Goal: Information Seeking & Learning: Learn about a topic

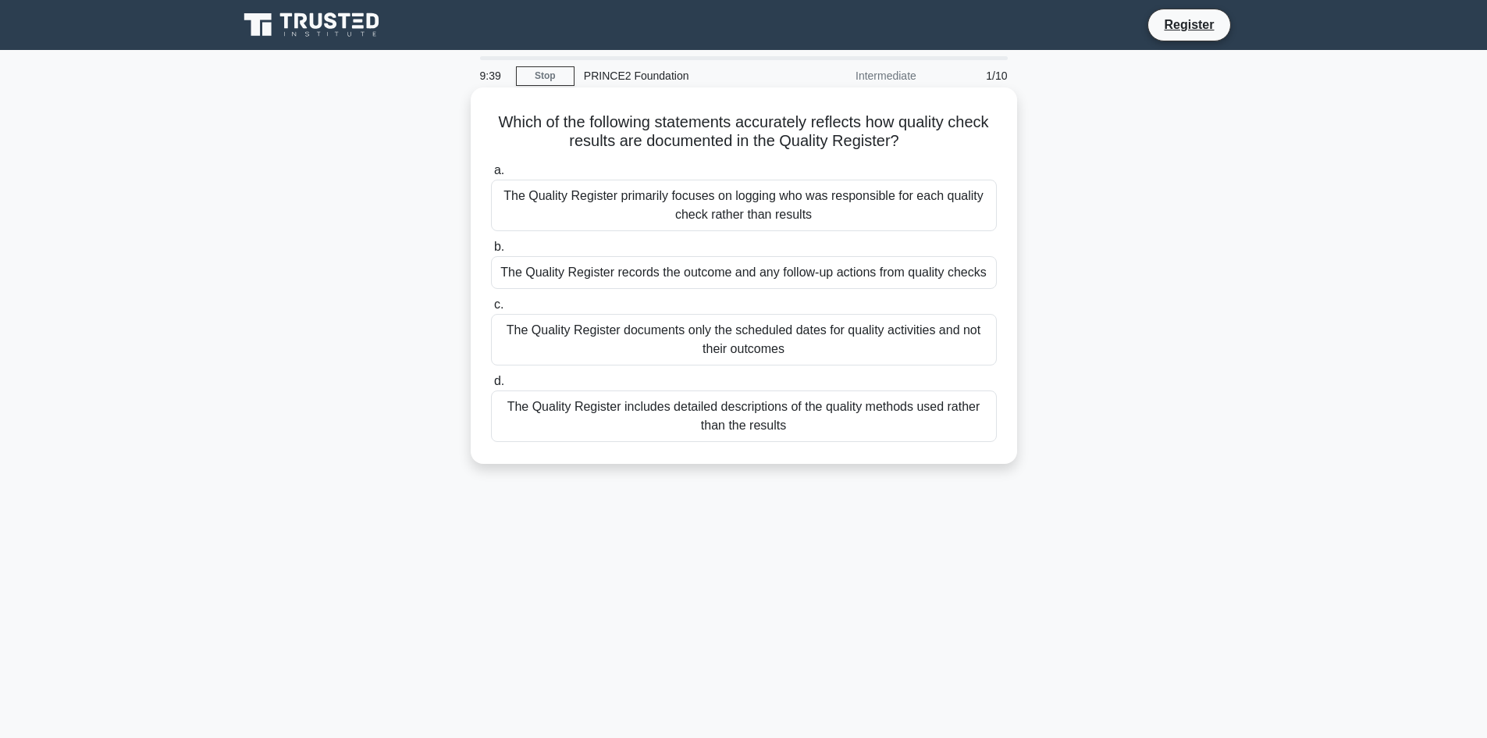
click at [809, 268] on div "The Quality Register records the outcome and any follow-up actions from quality…" at bounding box center [744, 272] width 506 height 33
click at [491, 252] on input "b. The Quality Register records the outcome and any follow-up actions from qual…" at bounding box center [491, 247] width 0 height 10
click at [745, 425] on div "Maintain all roles as described in the PRINCE2 manual to ensure proper governan…" at bounding box center [744, 416] width 506 height 52
click at [491, 386] on input "d. Maintain all roles as described in the PRINCE2 manual to ensure proper gover…" at bounding box center [491, 381] width 0 height 10
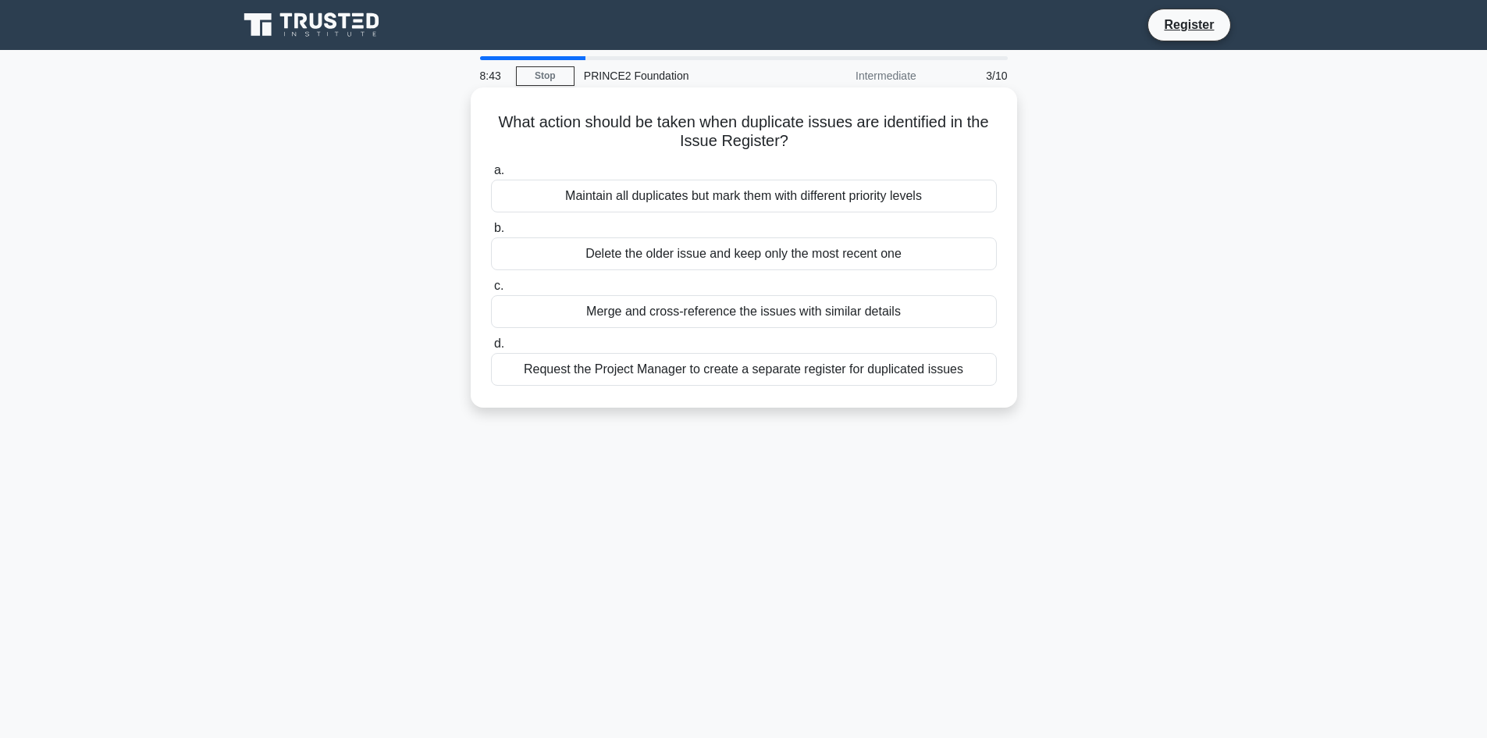
click at [777, 187] on div "Maintain all duplicates but mark them with different priority levels" at bounding box center [744, 196] width 506 height 33
click at [491, 176] on input "a. Maintain all duplicates but mark them with different priority levels" at bounding box center [491, 170] width 0 height 10
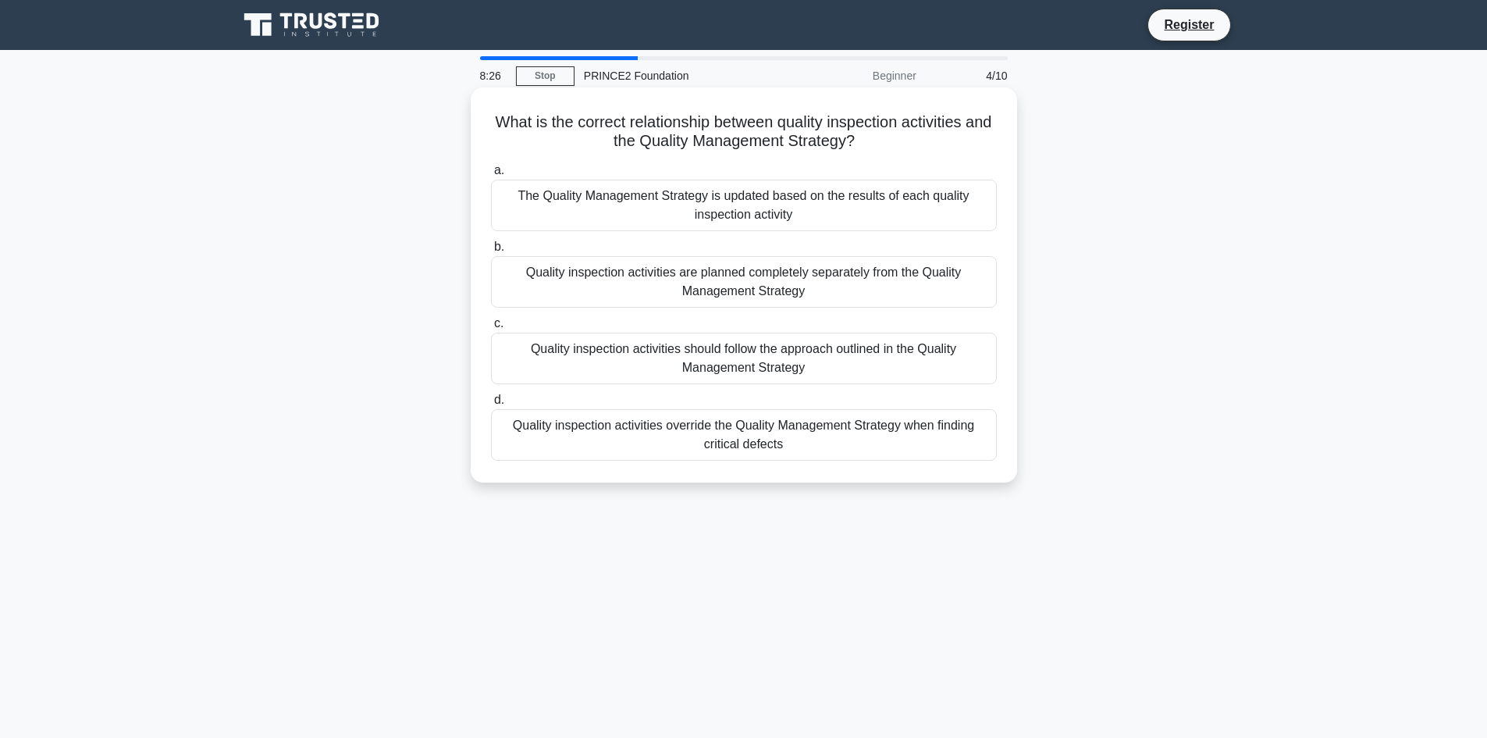
click at [762, 358] on div "Quality inspection activities should follow the approach outlined in the Qualit…" at bounding box center [744, 359] width 506 height 52
click at [491, 329] on input "c. Quality inspection activities should follow the approach outlined in the Qua…" at bounding box center [491, 323] width 0 height 10
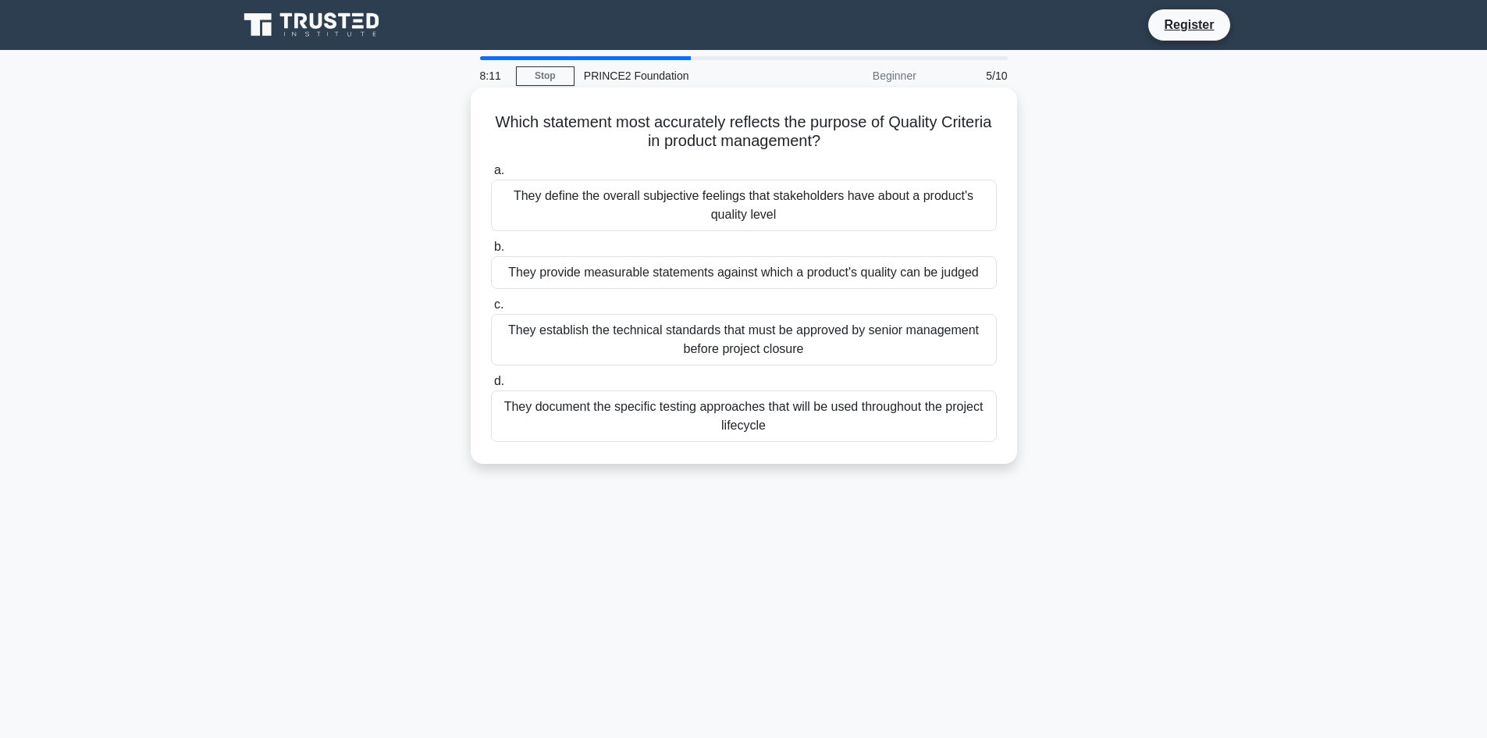
click at [805, 343] on div "They establish the technical standards that must be approved by senior manageme…" at bounding box center [744, 340] width 506 height 52
click at [491, 310] on input "c. They establish the technical standards that must be approved by senior manag…" at bounding box center [491, 305] width 0 height 10
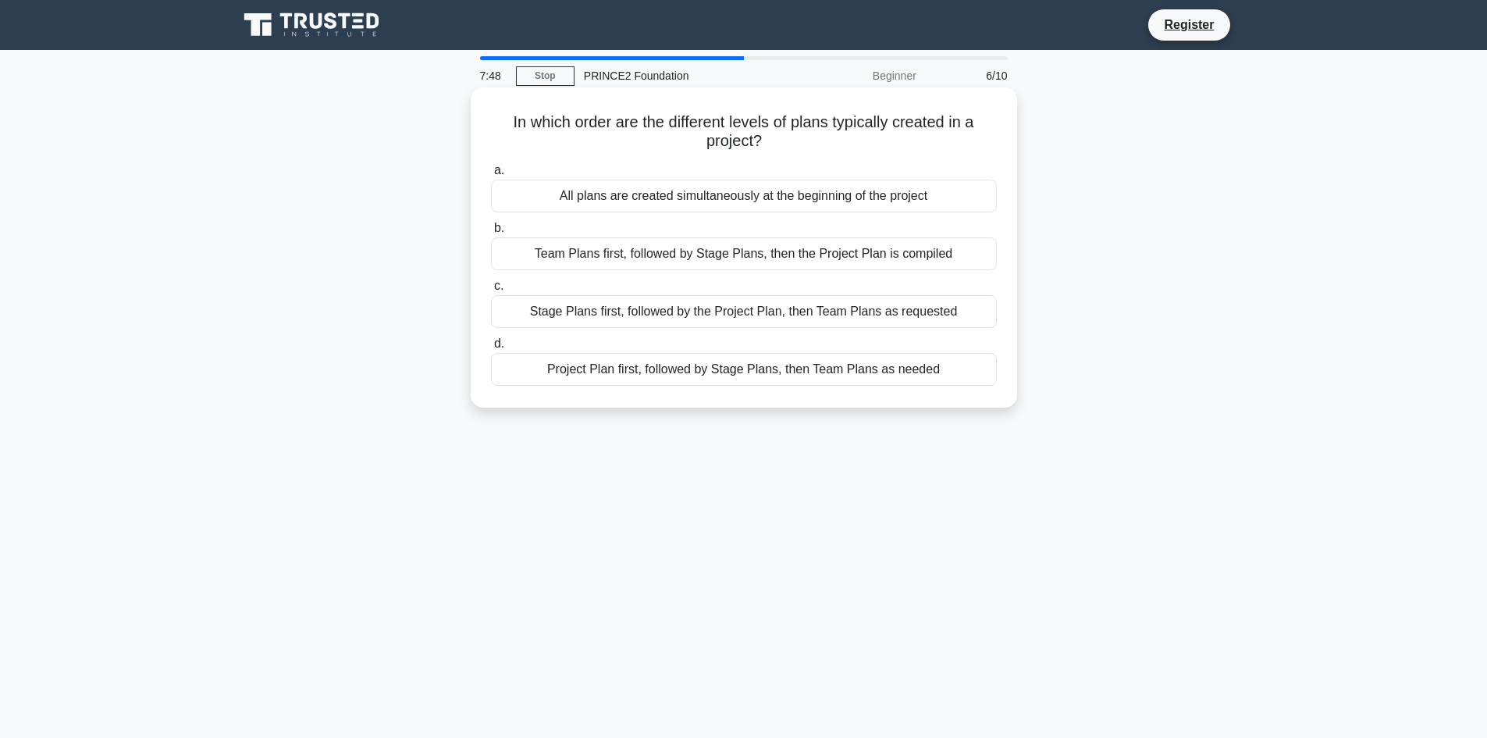
click at [699, 304] on div "Stage Plans first, followed by the Project Plan, then Team Plans as requested" at bounding box center [744, 311] width 506 height 33
click at [491, 291] on input "c. Stage Plans first, followed by the Project Plan, then Team Plans as requested" at bounding box center [491, 286] width 0 height 10
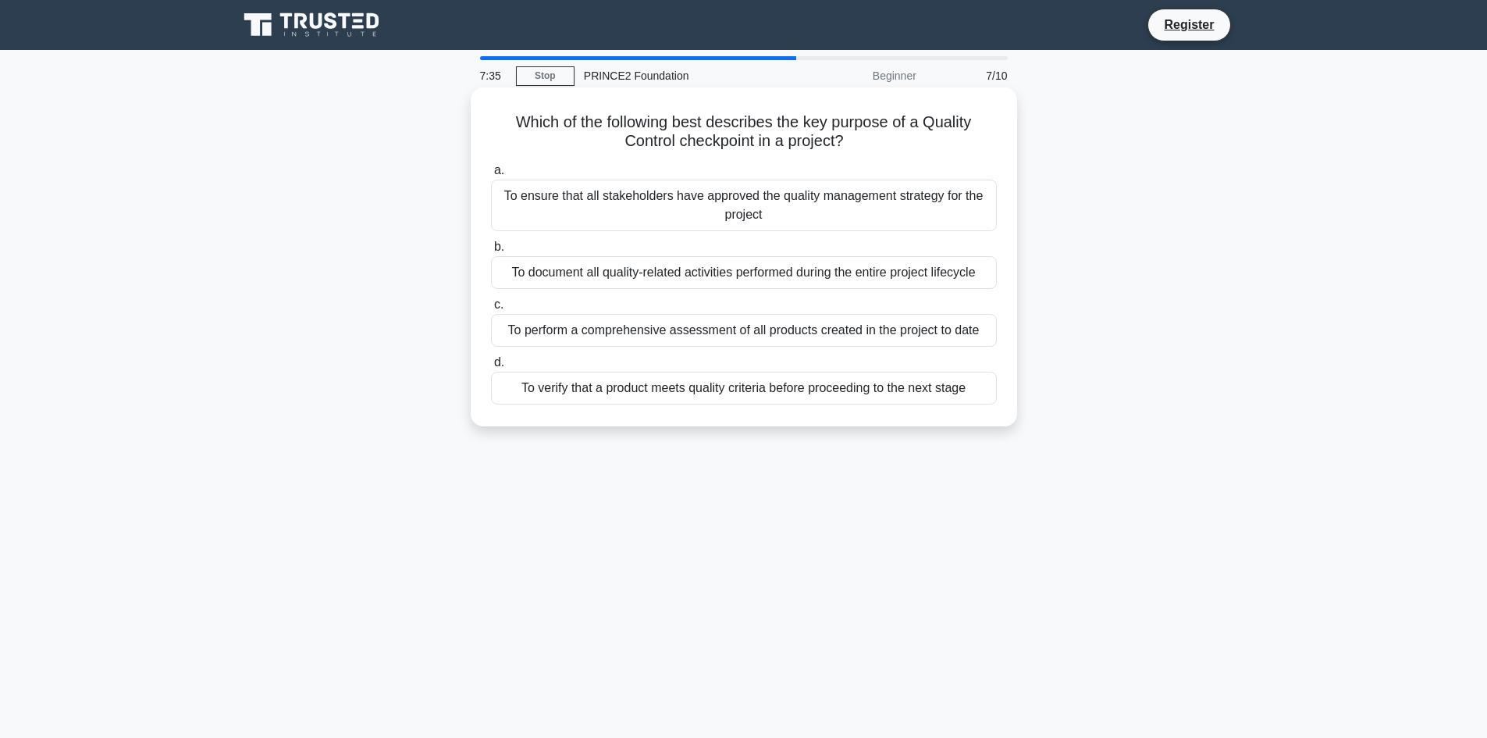
click at [624, 272] on div "To document all quality-related activities performed during the entire project …" at bounding box center [744, 272] width 506 height 33
click at [491, 252] on input "b. To document all quality-related activities performed during the entire proje…" at bounding box center [491, 247] width 0 height 10
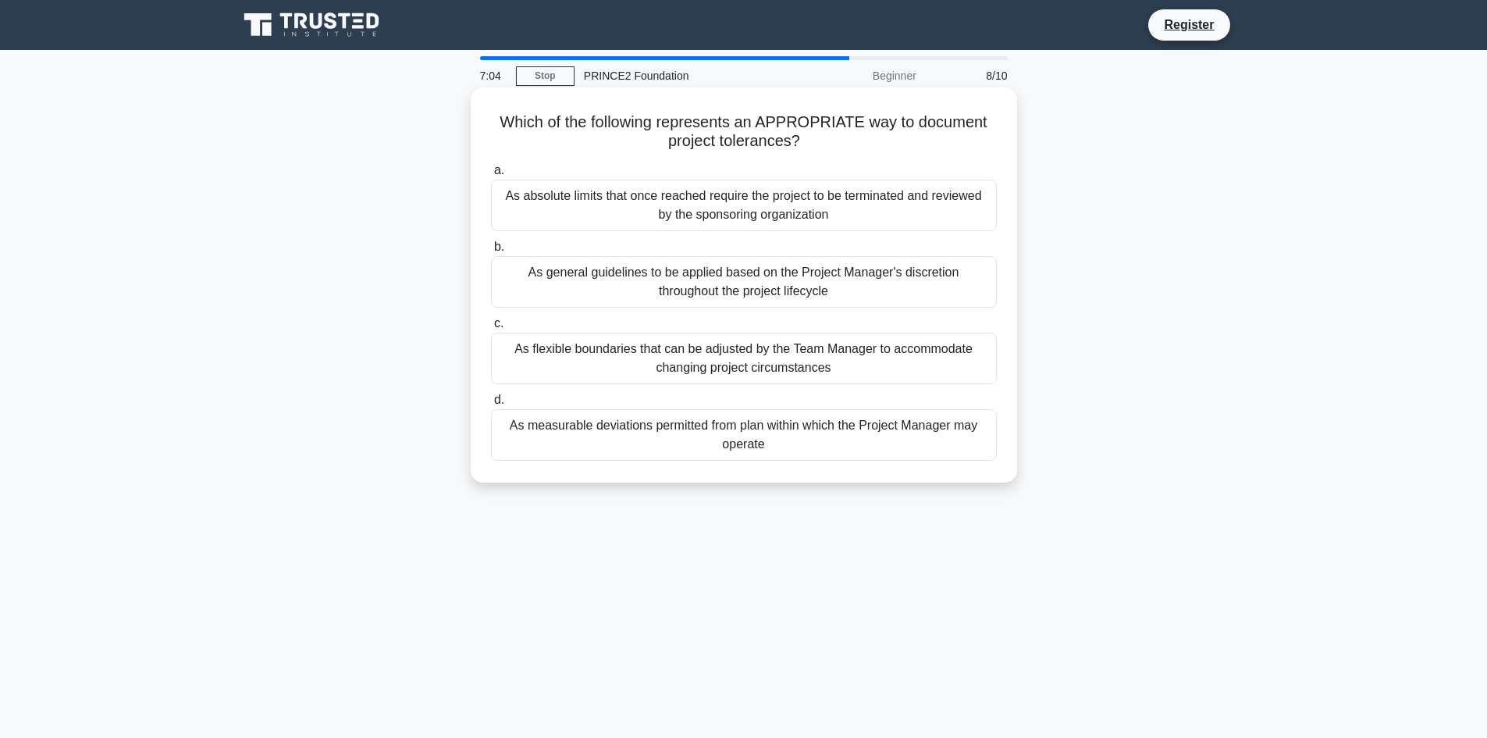
click at [710, 218] on div "As absolute limits that once reached require the project to be terminated and r…" at bounding box center [744, 206] width 506 height 52
click at [491, 176] on input "a. As absolute limits that once reached require the project to be terminated an…" at bounding box center [491, 170] width 0 height 10
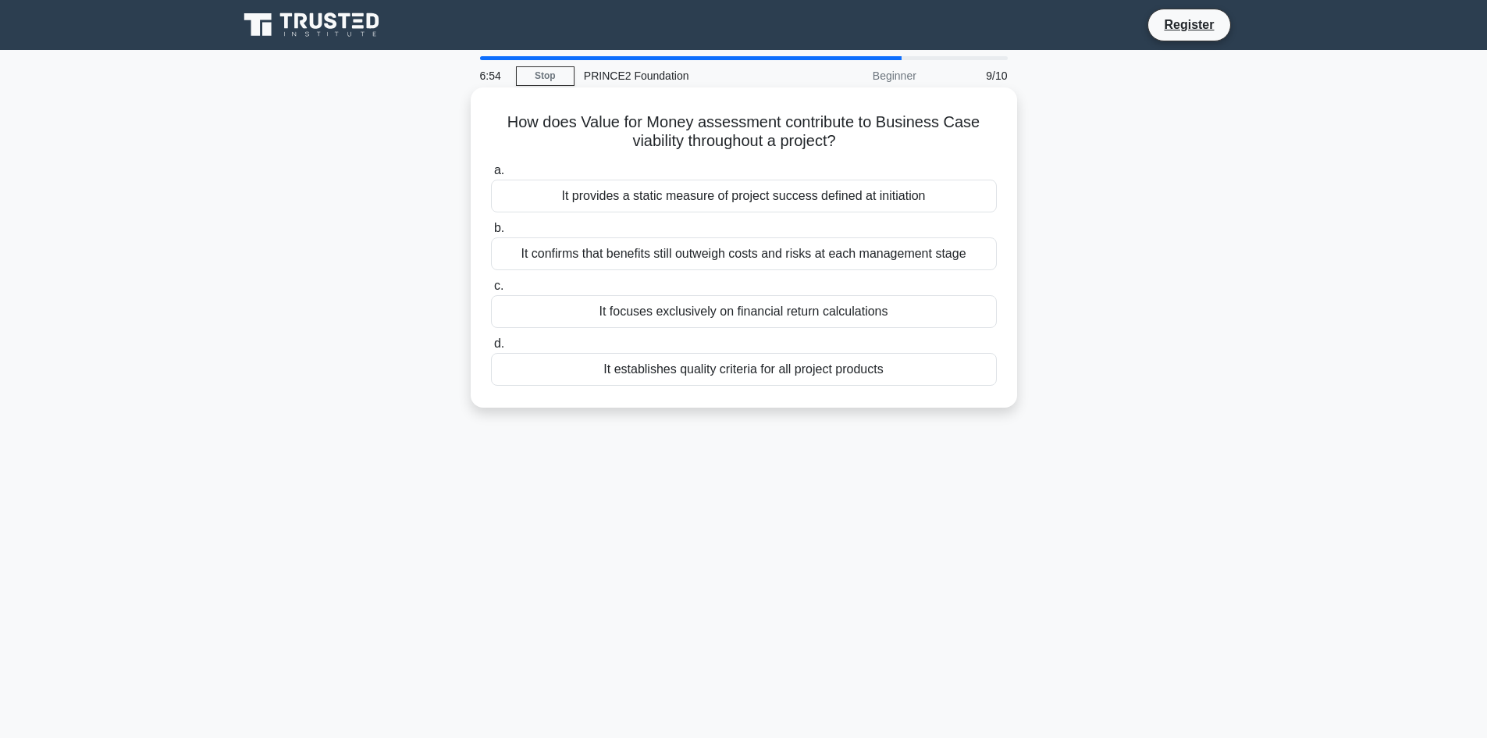
click at [736, 374] on div "It establishes quality criteria for all project products" at bounding box center [744, 369] width 506 height 33
click at [491, 349] on input "d. It establishes quality criteria for all project products" at bounding box center [491, 344] width 0 height 10
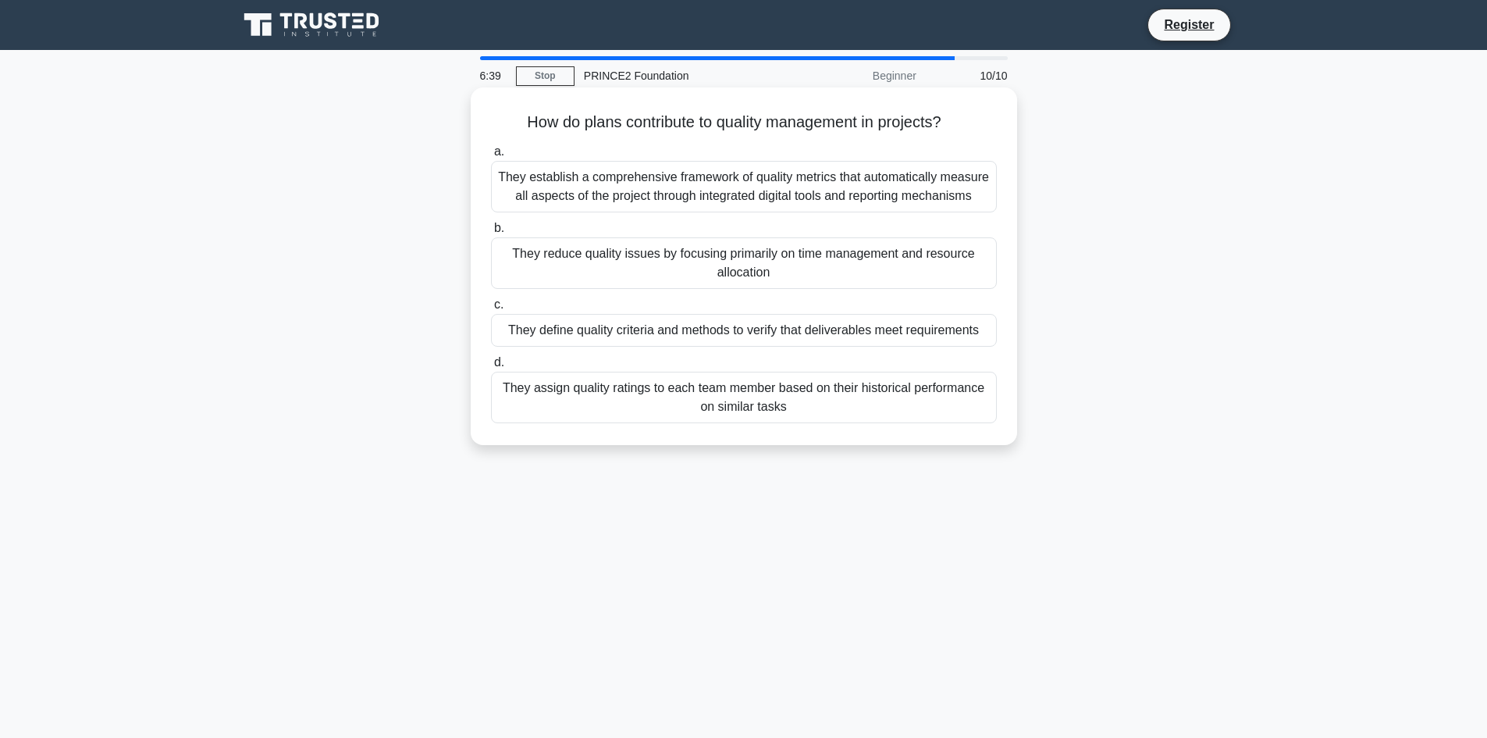
click at [688, 327] on div "They define quality criteria and methods to verify that deliverables meet requi…" at bounding box center [744, 330] width 506 height 33
click at [491, 310] on input "c. They define quality criteria and methods to verify that deliverables meet re…" at bounding box center [491, 305] width 0 height 10
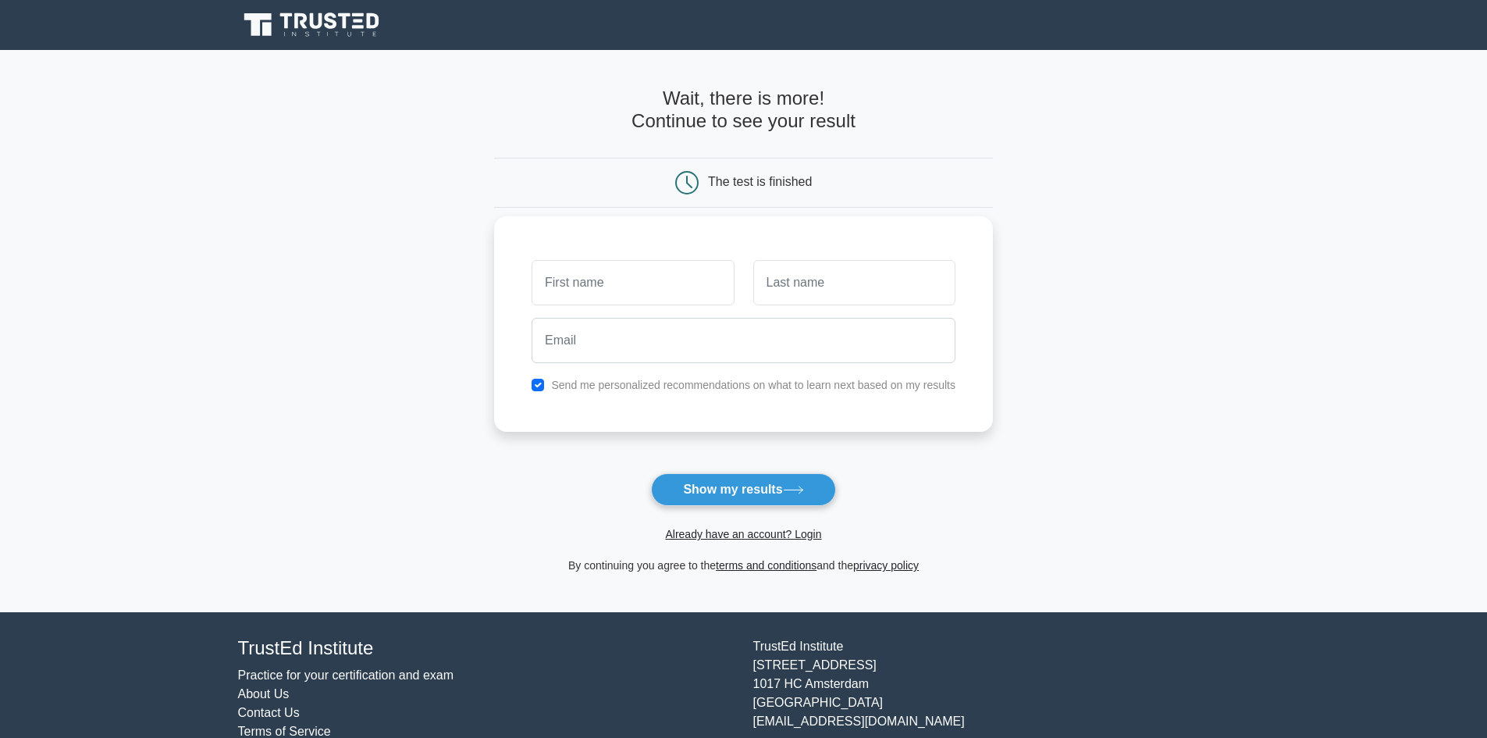
click at [546, 378] on div "Send me personalized recommendations on what to learn next based on my results" at bounding box center [743, 384] width 443 height 19
click at [539, 382] on input "checkbox" at bounding box center [538, 385] width 12 height 12
checkbox input "false"
click at [624, 283] on input "text" at bounding box center [633, 282] width 202 height 45
type input "Kiril"
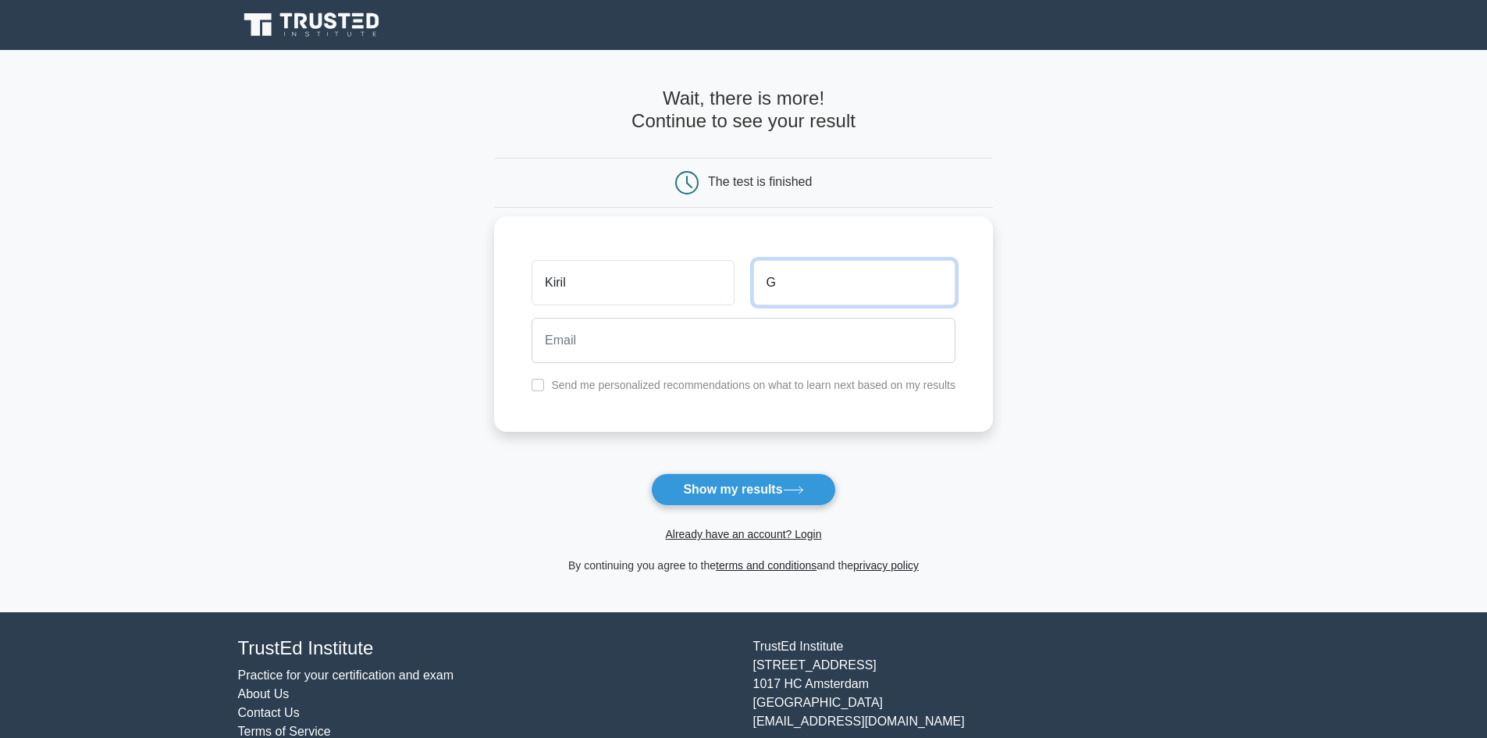
type input "G"
type input "offshore.klaipeda@yahoo.com"
click at [748, 489] on button "Show my results" at bounding box center [743, 489] width 184 height 33
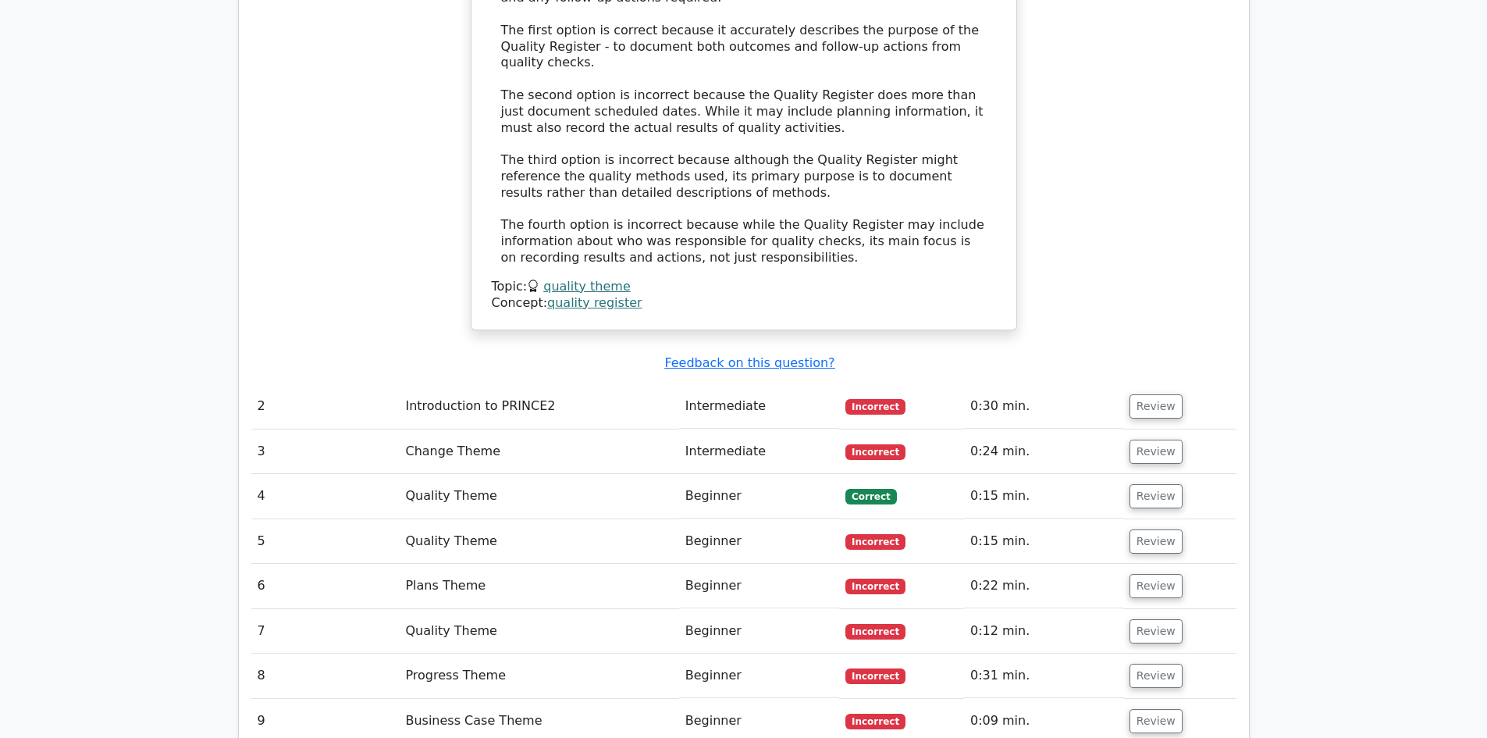
scroll to position [1821, 0]
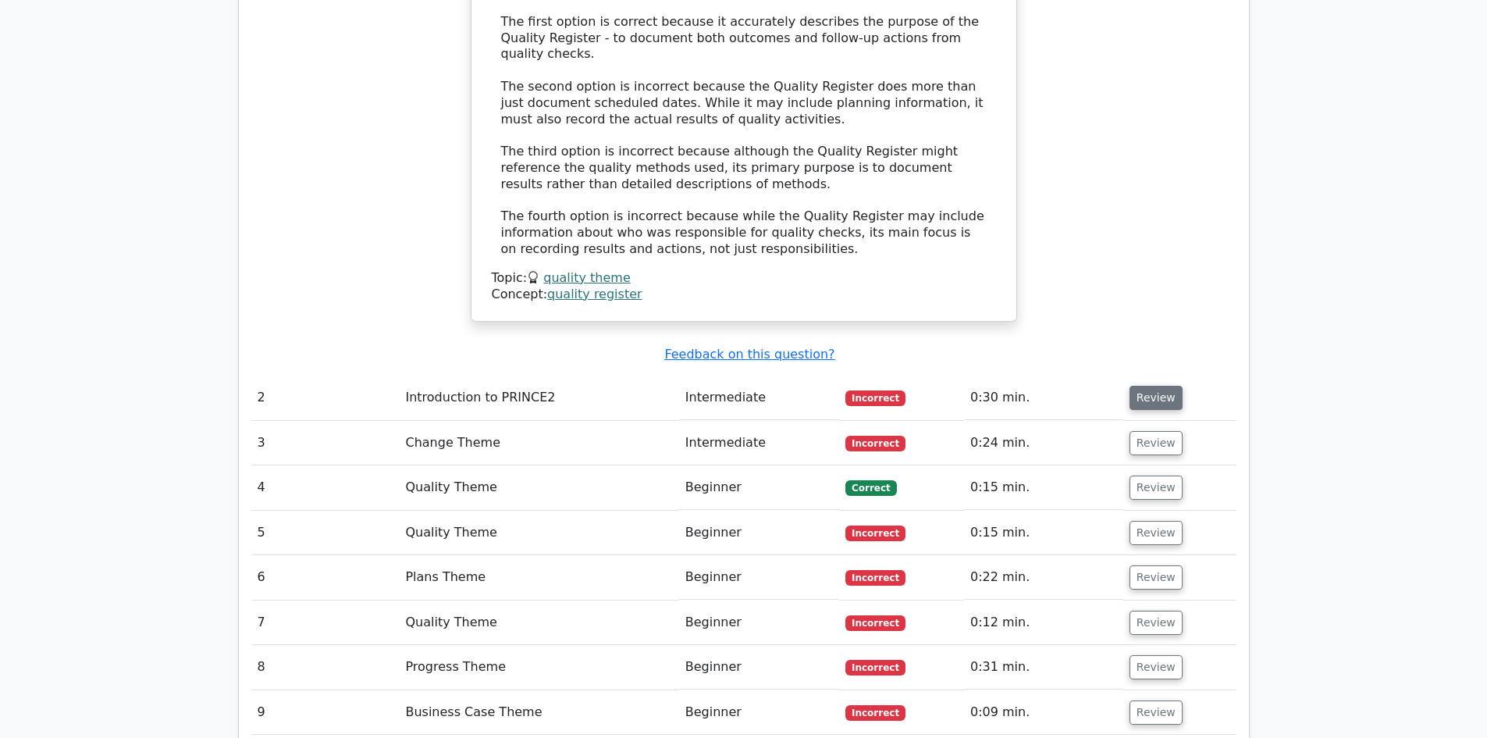
click at [1147, 386] on button "Review" at bounding box center [1155, 398] width 53 height 24
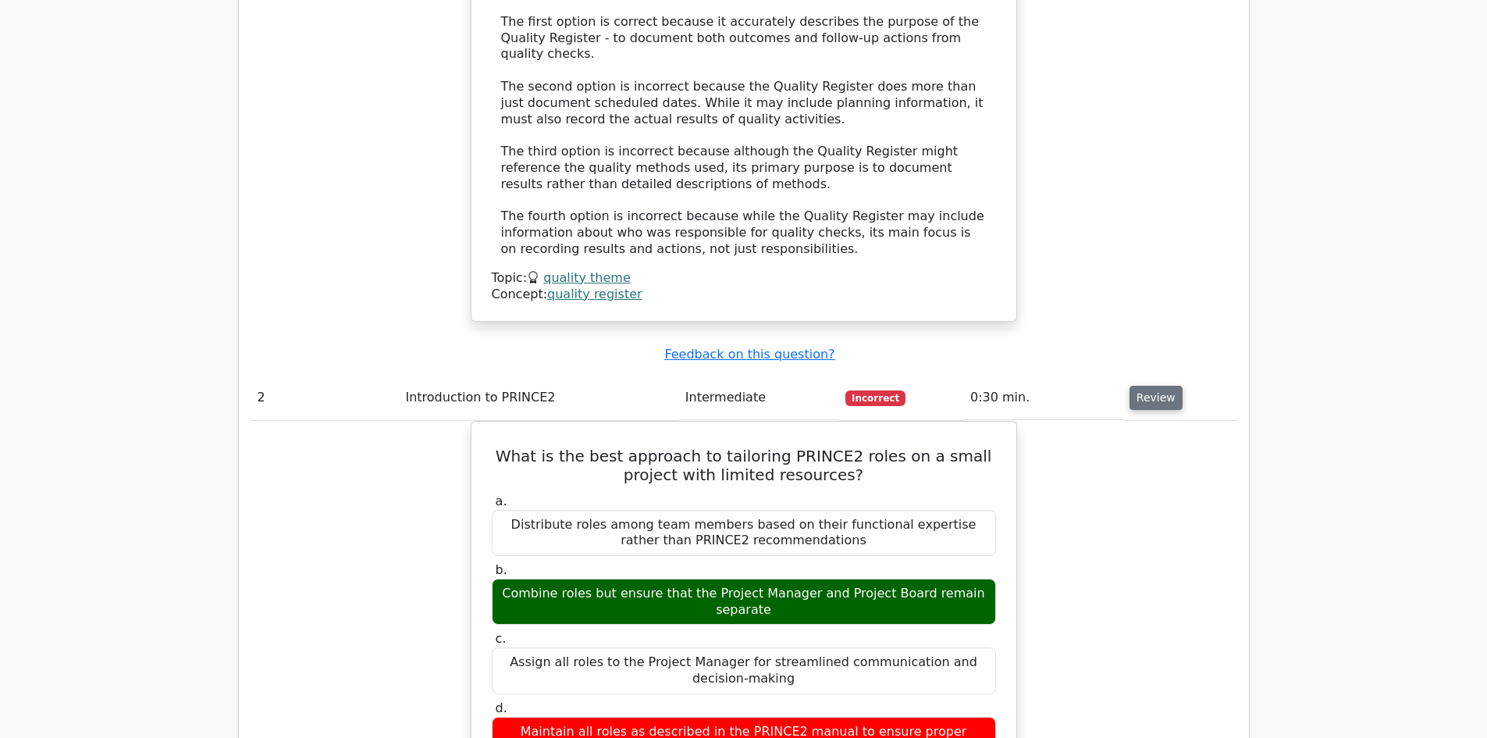
click at [1143, 386] on button "Review" at bounding box center [1155, 398] width 53 height 24
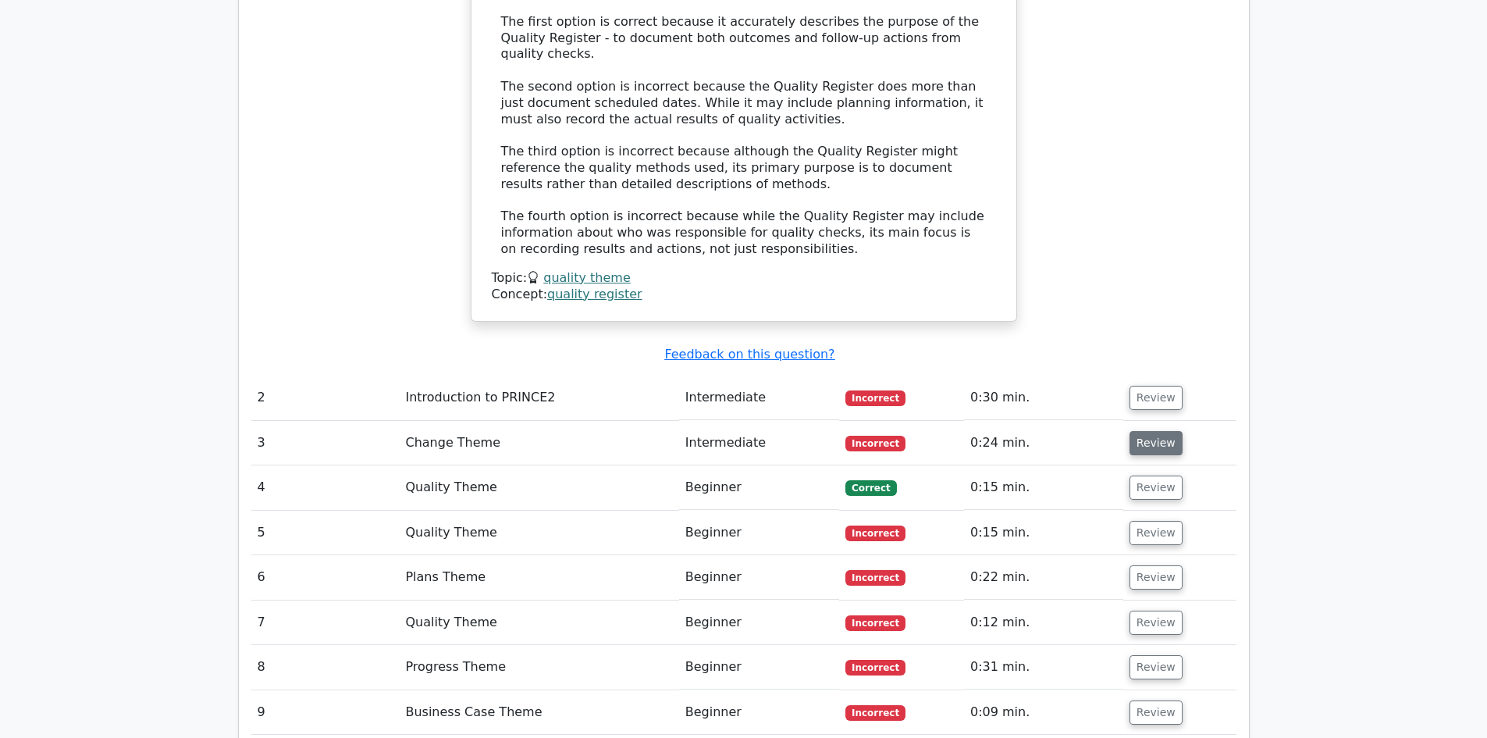
click at [1138, 431] on button "Review" at bounding box center [1155, 443] width 53 height 24
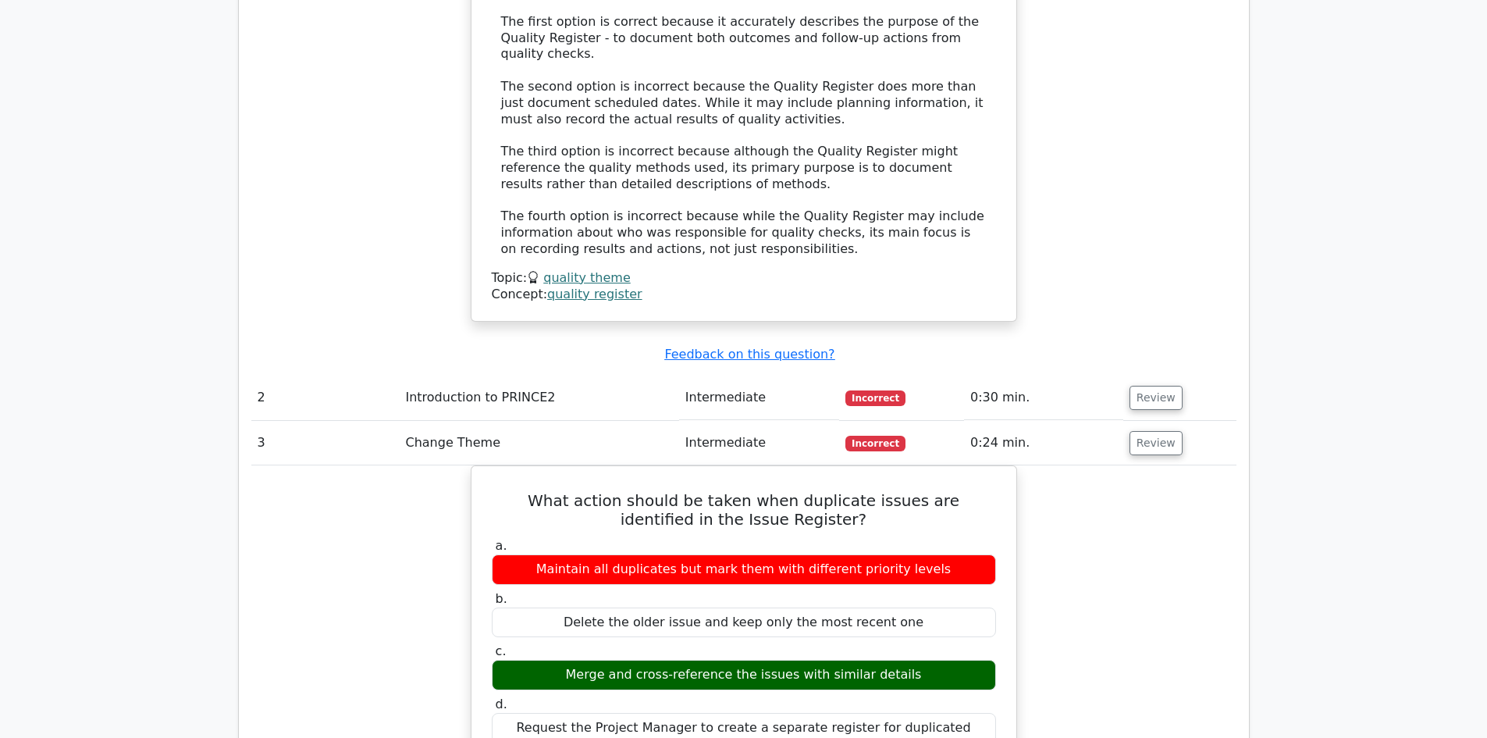
click at [1165, 431] on button "Review" at bounding box center [1155, 443] width 53 height 24
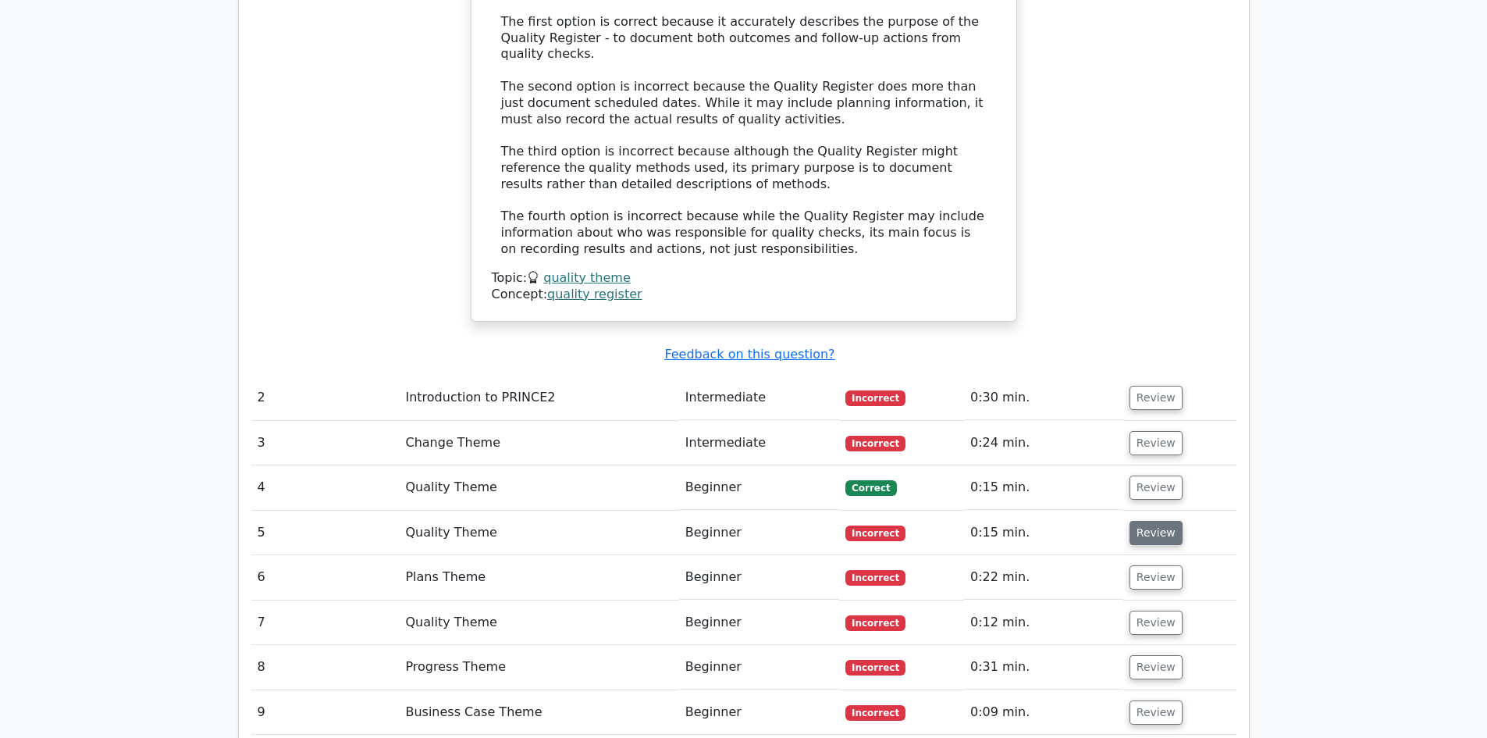
click at [1151, 521] on button "Review" at bounding box center [1155, 533] width 53 height 24
